Goal: Transaction & Acquisition: Purchase product/service

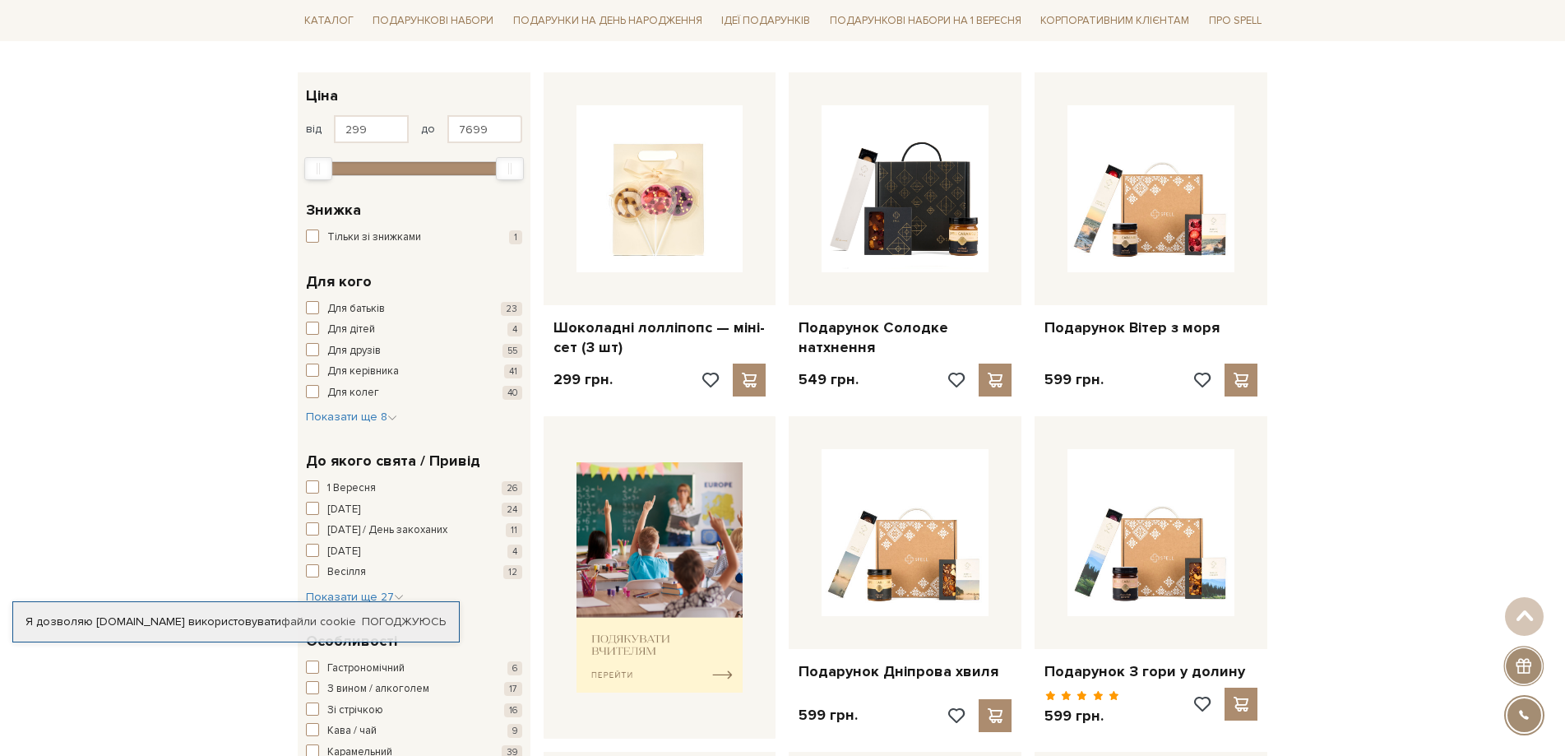
scroll to position [247, 0]
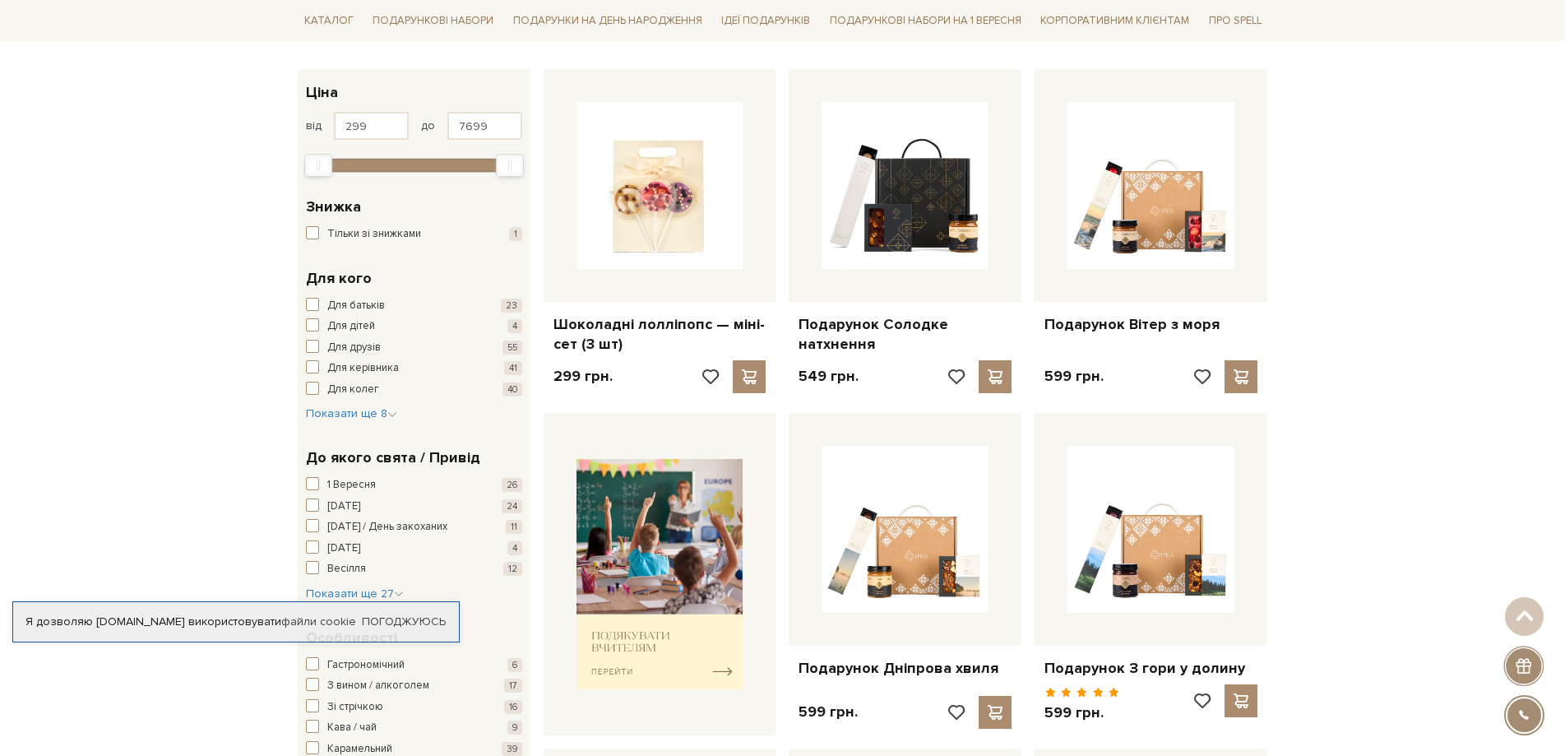
click at [304, 386] on div "Для кого Для батьків 23 Для дітей 4 Для друзів 55 Для керівника 41 Для колег 40…" at bounding box center [414, 345] width 233 height 180
click at [322, 388] on button "Для колег 40" at bounding box center [414, 390] width 216 height 16
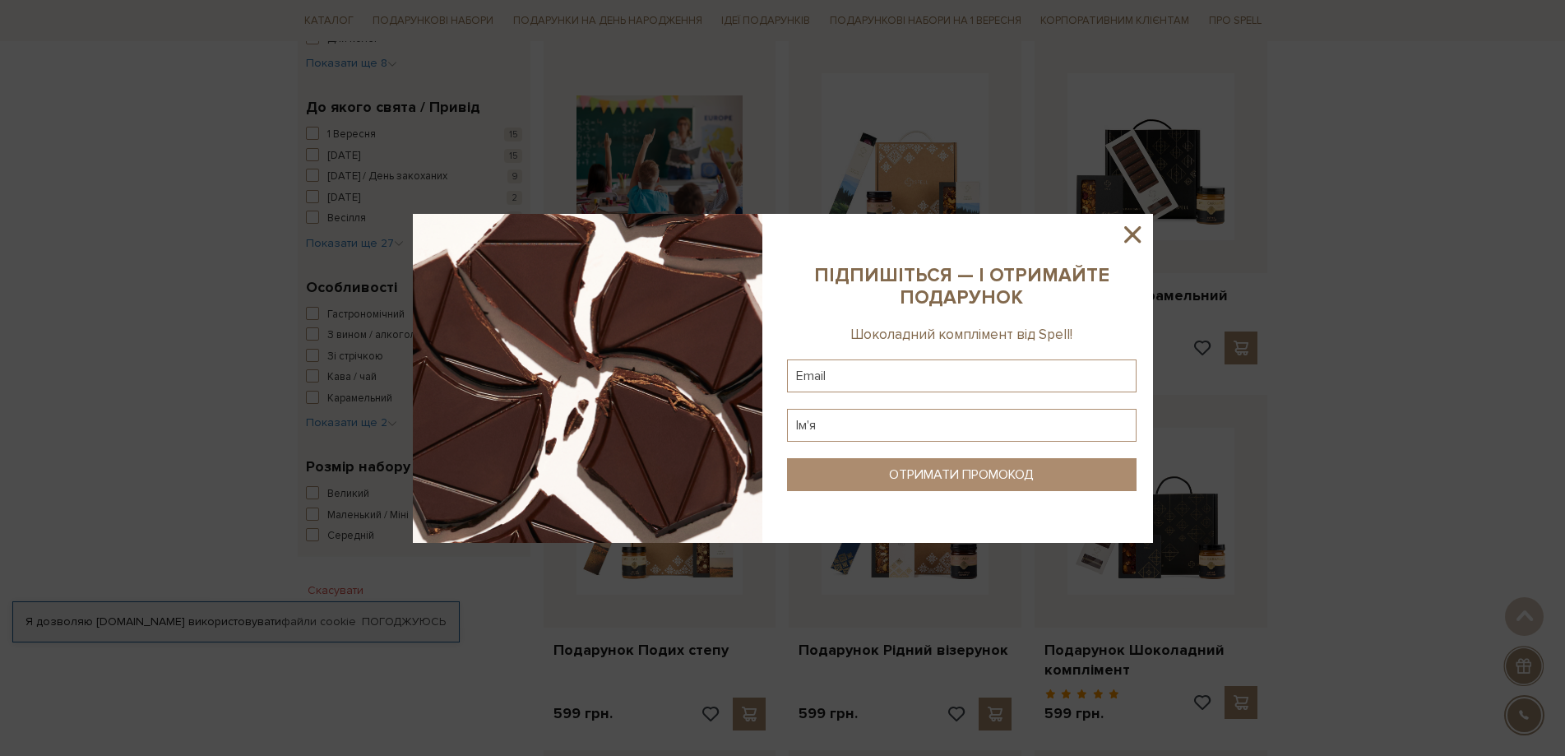
scroll to position [631, 0]
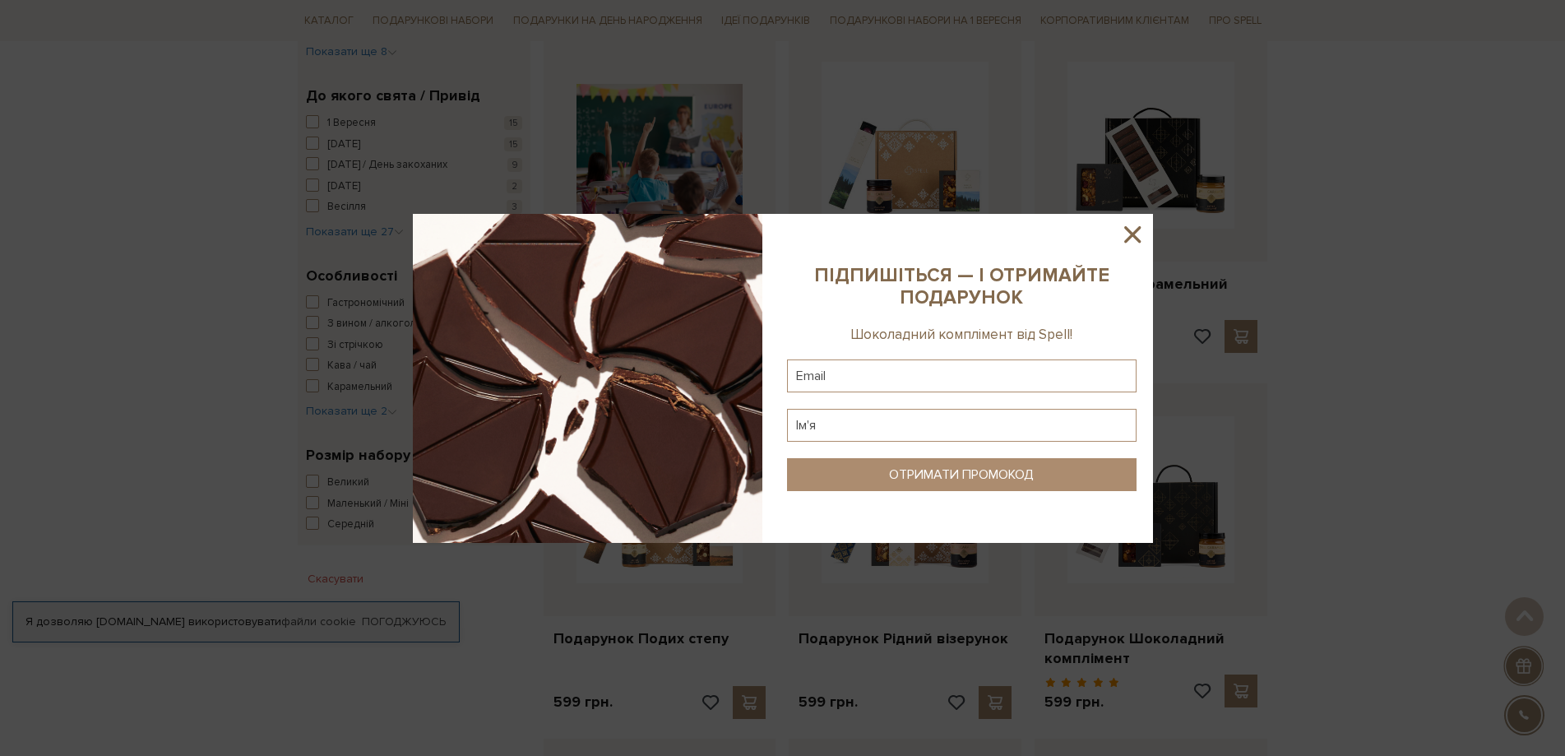
click at [1127, 237] on icon at bounding box center [1132, 234] width 28 height 28
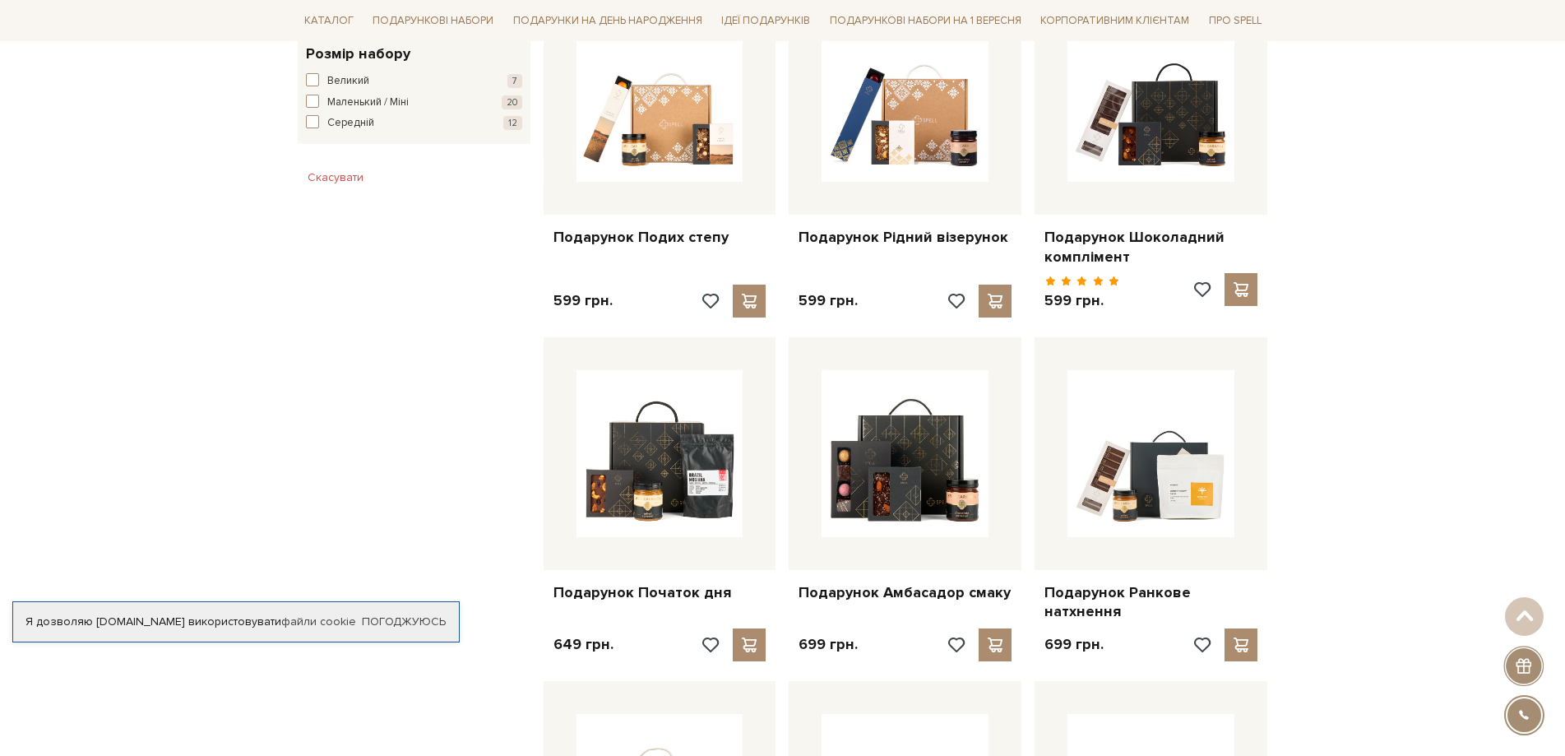
scroll to position [1042, 0]
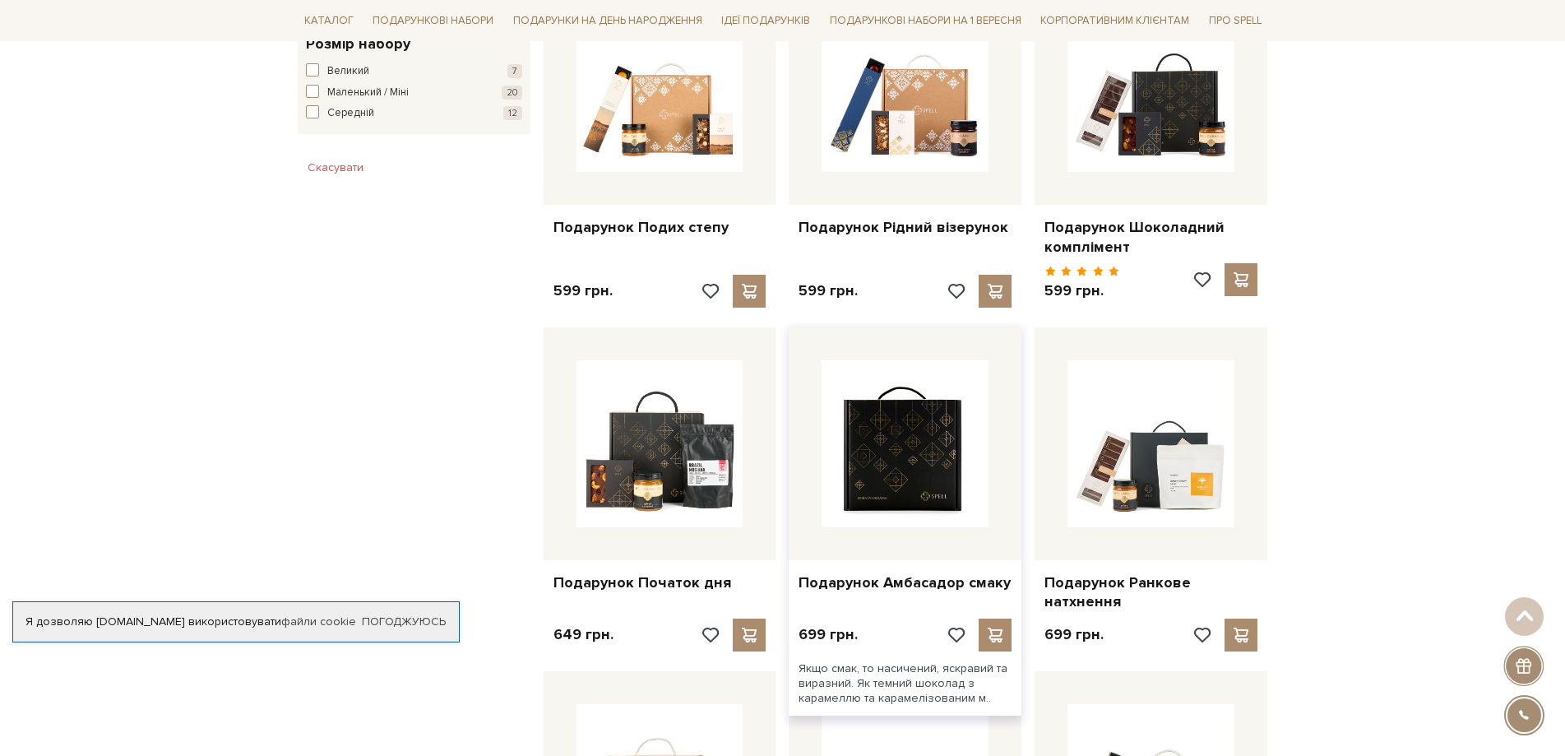
click at [856, 454] on img at bounding box center [904, 443] width 167 height 167
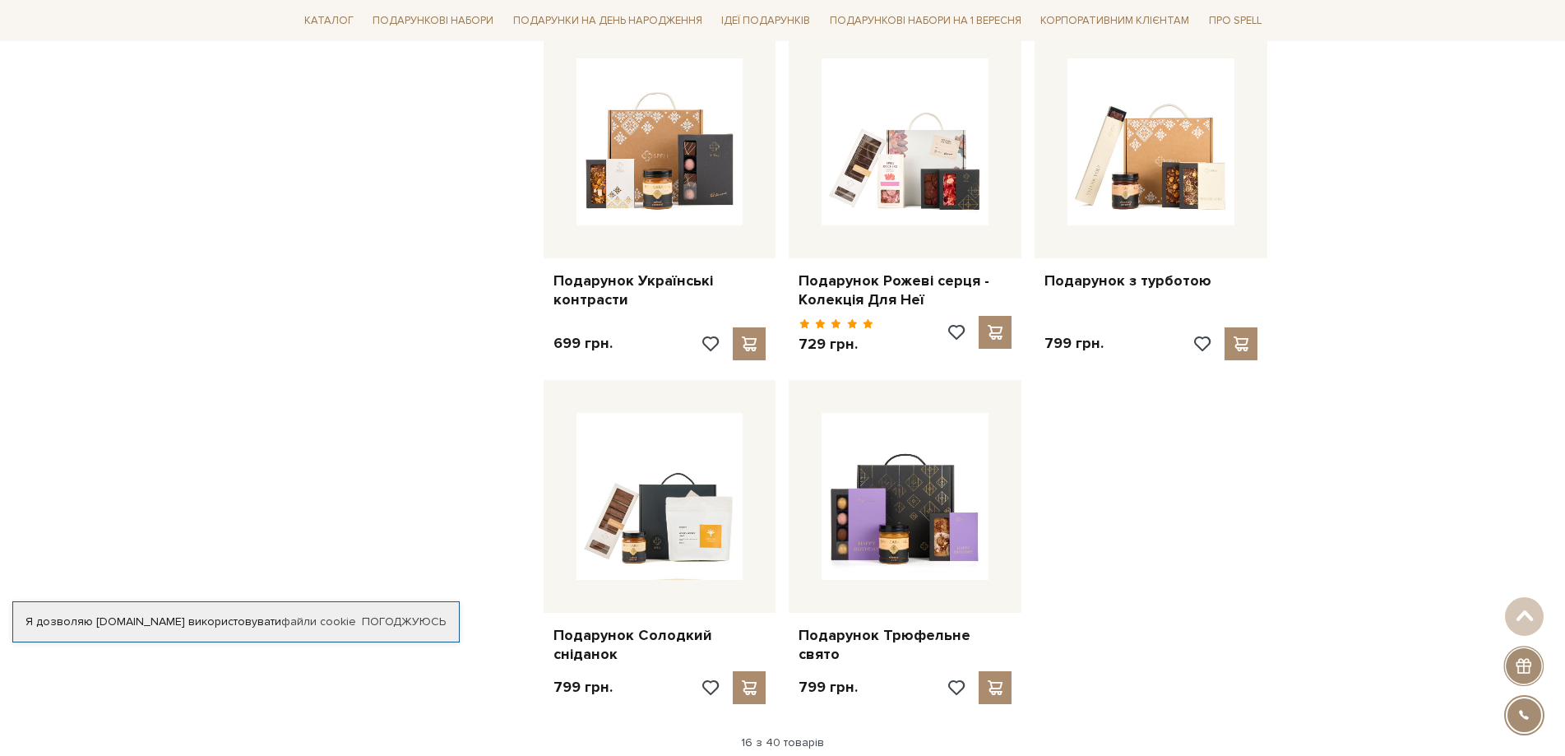
scroll to position [1726, 0]
